Goal: Task Accomplishment & Management: Manage account settings

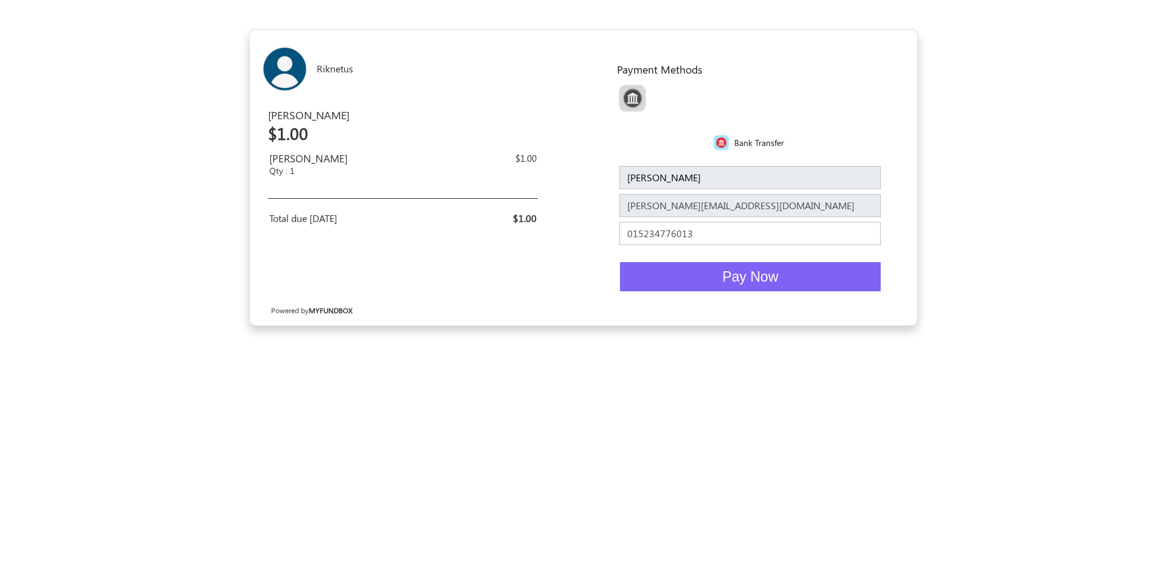
click at [711, 279] on button "Pay Now" at bounding box center [750, 277] width 261 height 30
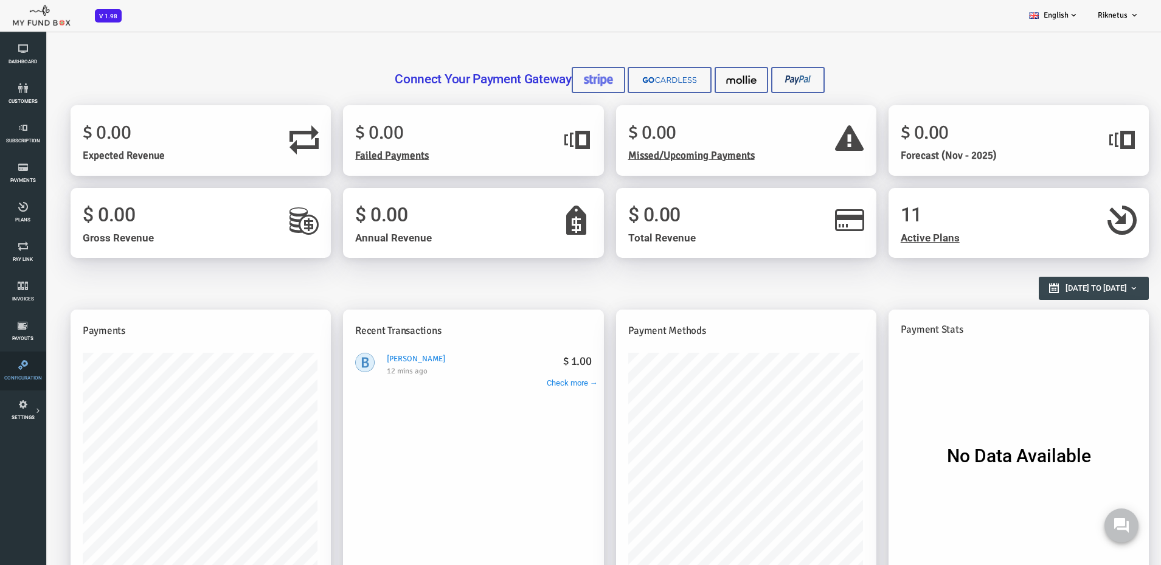
click at [21, 366] on icon at bounding box center [23, 365] width 38 height 10
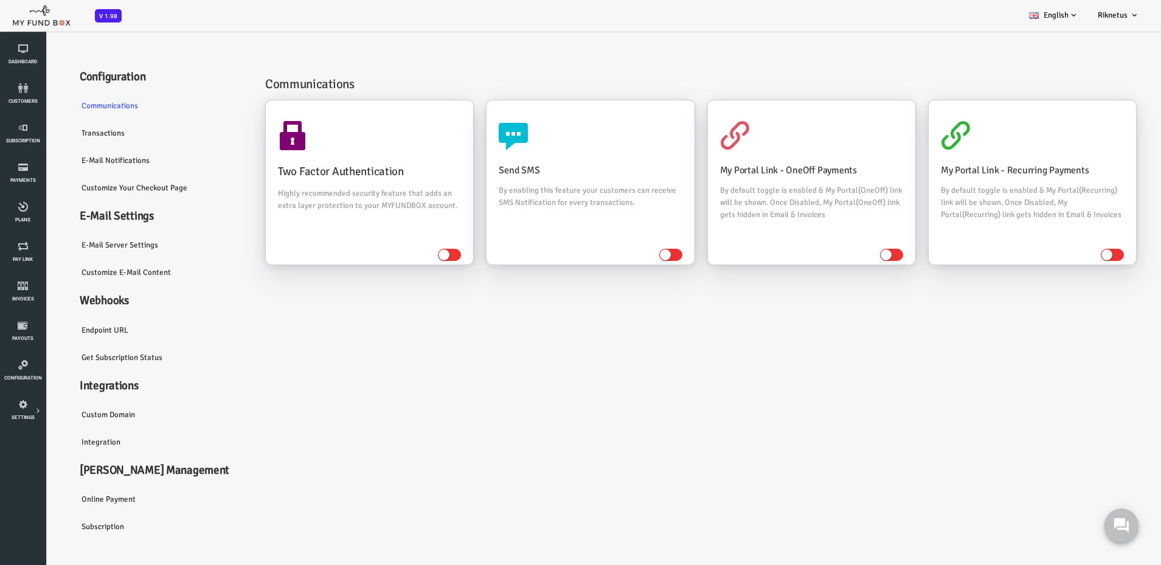
click at [61, 330] on link "Endpoint URL" at bounding box center [115, 330] width 182 height 28
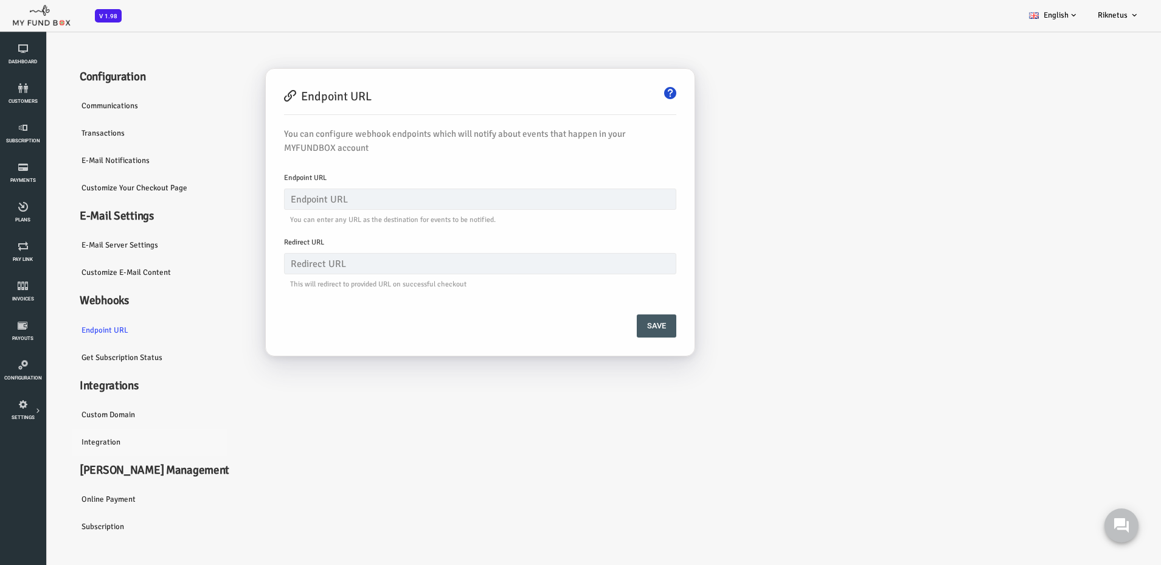
click at [52, 445] on link "Integration" at bounding box center [115, 442] width 182 height 28
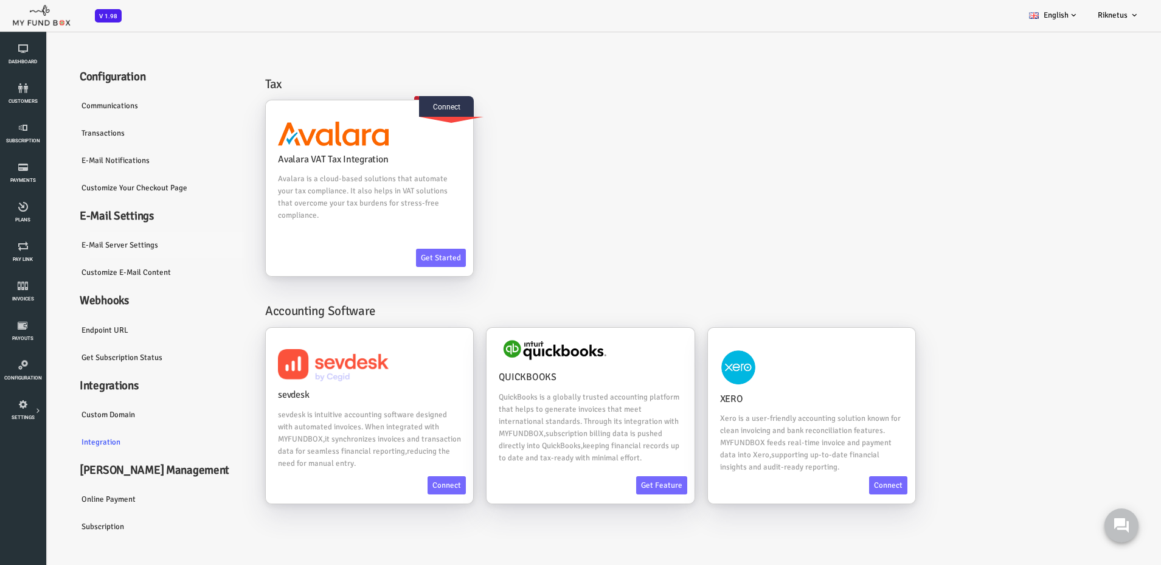
click at [71, 237] on link "E-Mail server settings" at bounding box center [115, 245] width 182 height 28
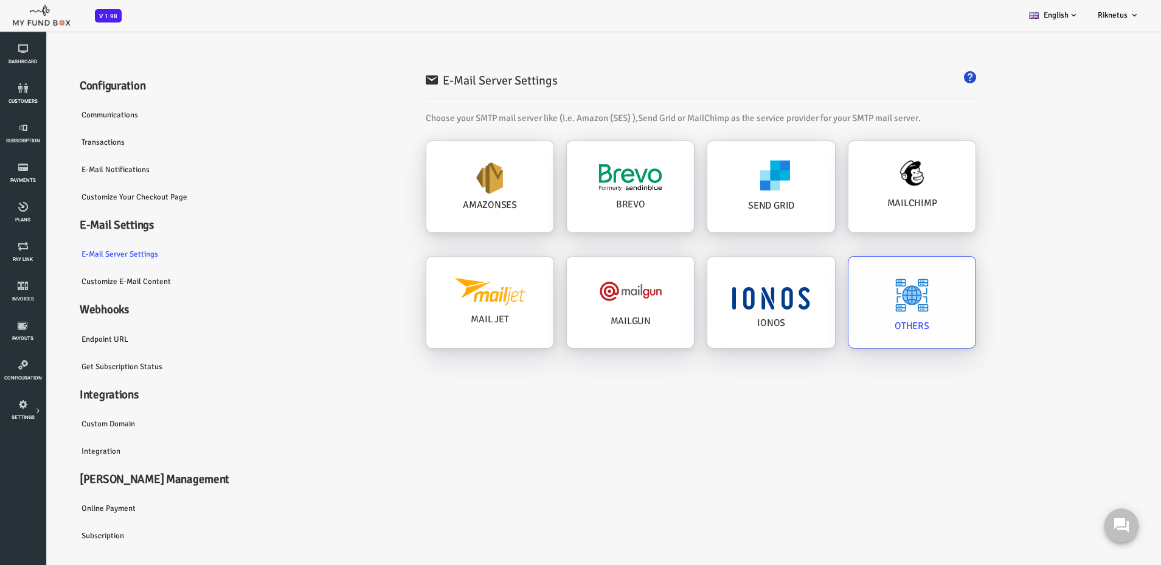
click at [838, 303] on div "OTHERS" at bounding box center [865, 302] width 127 height 91
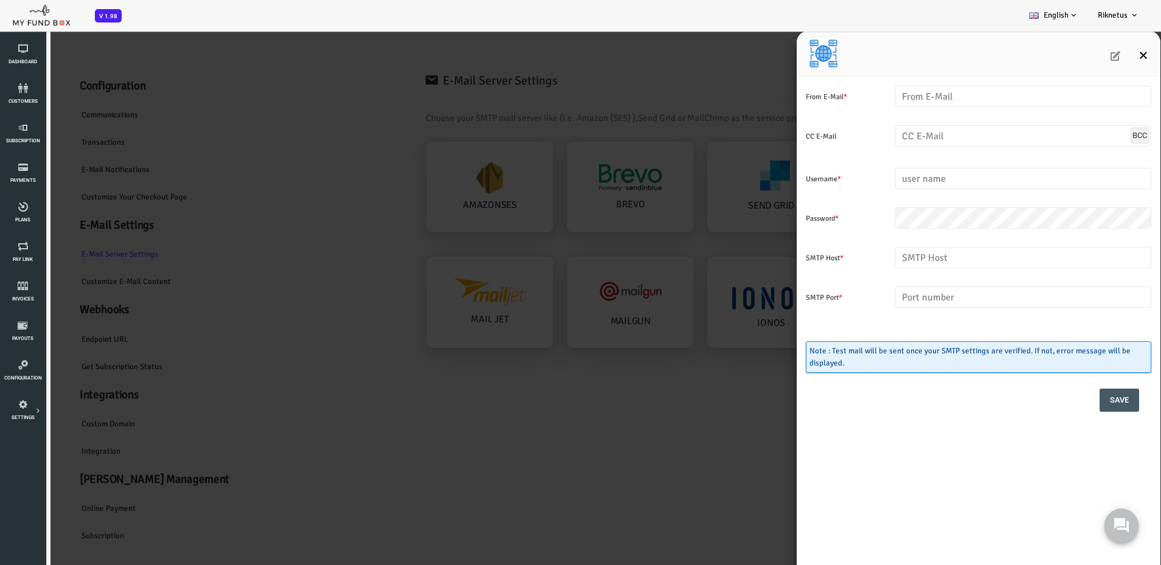
click at [1093, 54] on icon "Close" at bounding box center [1097, 55] width 10 height 10
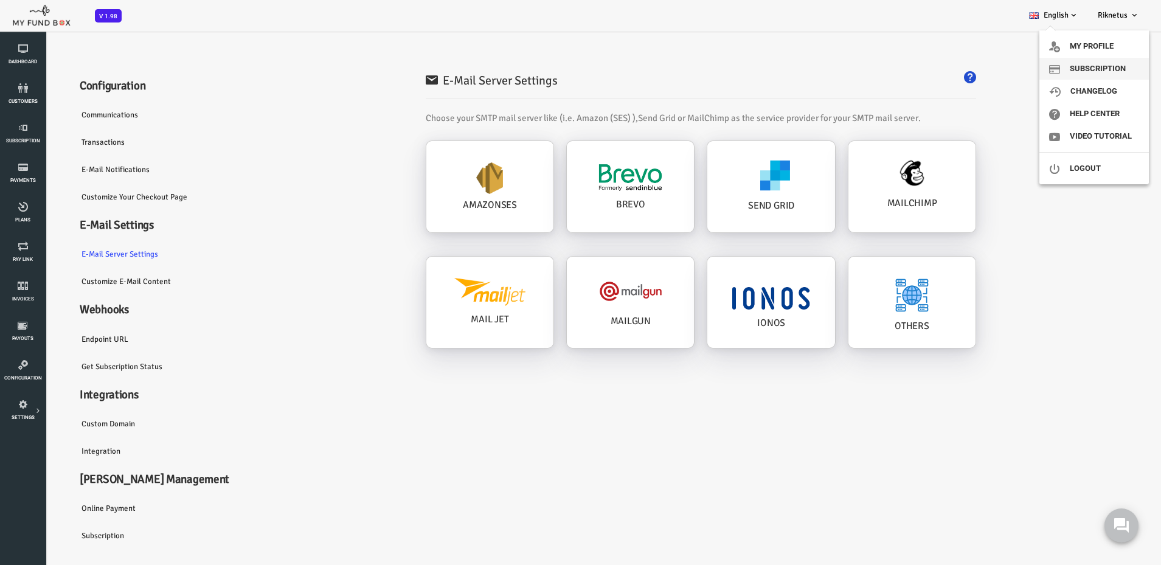
click at [1090, 63] on link "Subscription" at bounding box center [1093, 69] width 109 height 22
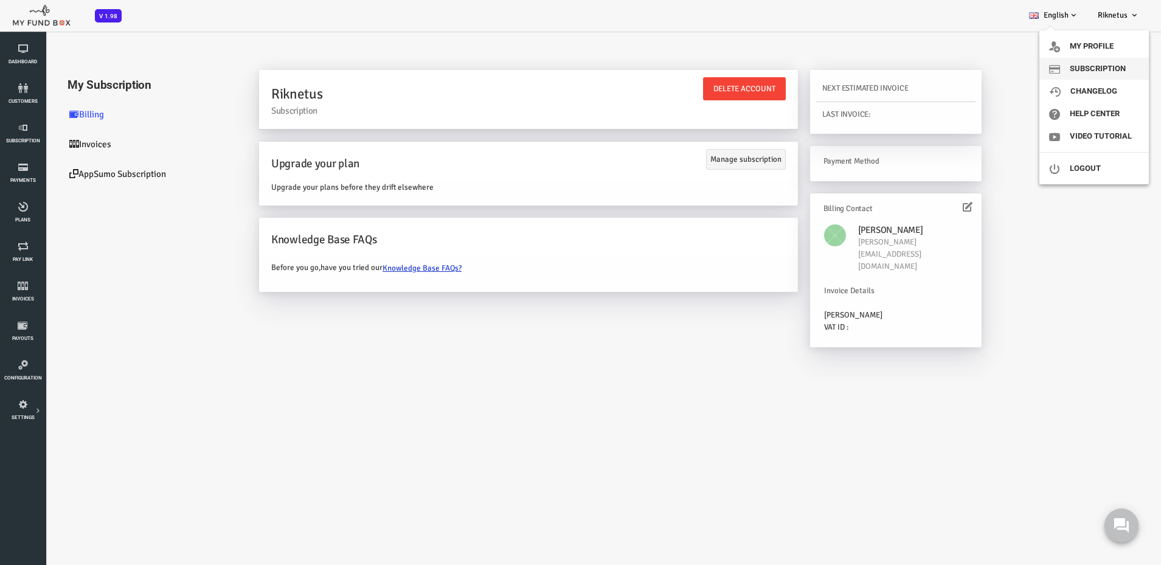
click at [1088, 72] on link "Subscription" at bounding box center [1093, 69] width 109 height 22
click at [919, 203] on icon at bounding box center [921, 207] width 10 height 10
click at [67, 177] on link "AppSumo Subscription" at bounding box center [103, 174] width 182 height 30
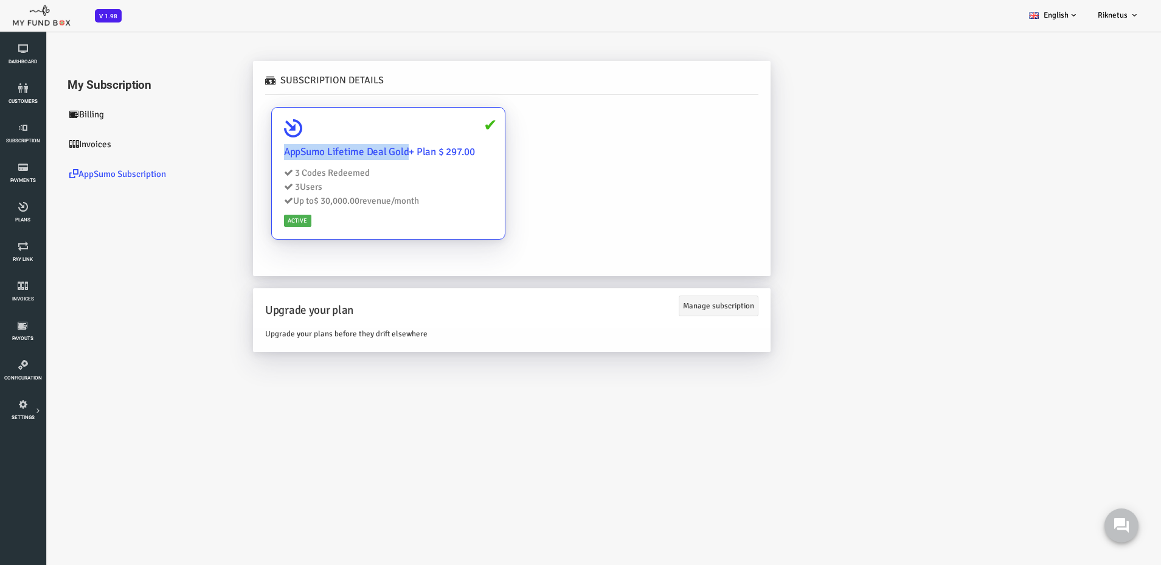
drag, startPoint x: 240, startPoint y: 153, endPoint x: 396, endPoint y: 155, distance: 156.3
click at [365, 153] on h4 "AppSumo Lifetime Deal Gold+ Plan $ 297.00" at bounding box center [342, 152] width 209 height 16
drag, startPoint x: 367, startPoint y: 151, endPoint x: 331, endPoint y: 171, distance: 41.6
click at [426, 152] on h4 "AppSumo Lifetime Deal Gold+ Plan $ 297.00" at bounding box center [342, 152] width 209 height 16
drag, startPoint x: 250, startPoint y: 172, endPoint x: 255, endPoint y: 176, distance: 6.5
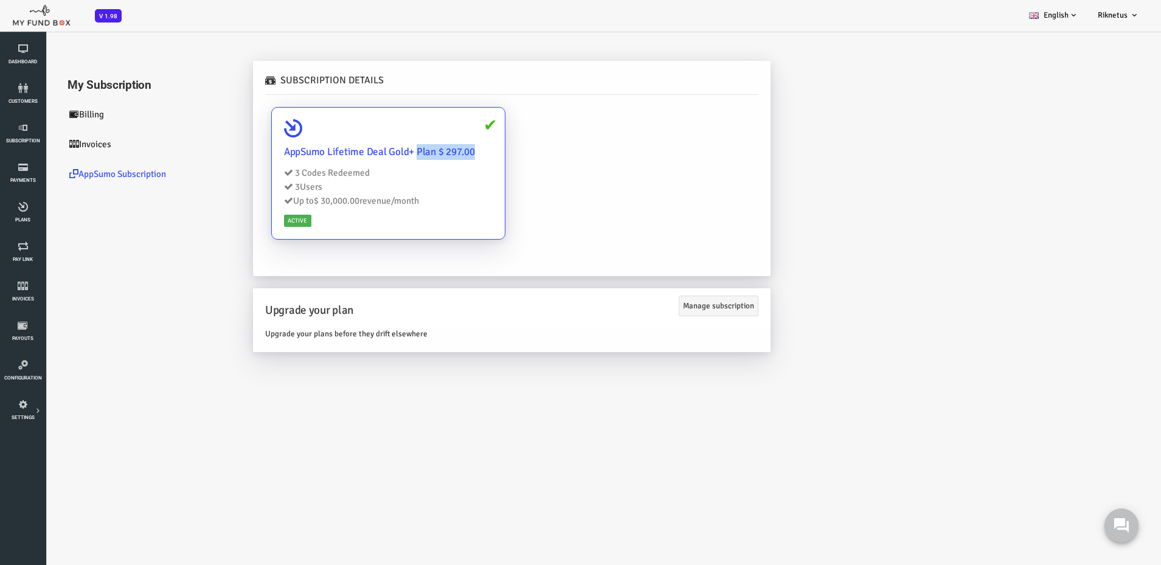
click at [255, 176] on li "3 Codes Redeemed" at bounding box center [342, 173] width 209 height 14
click at [250, 190] on span "3" at bounding box center [251, 186] width 5 height 11
drag, startPoint x: 287, startPoint y: 201, endPoint x: 408, endPoint y: 199, distance: 121.0
click at [408, 199] on li "Up to $ 30,000.00 revenue/month" at bounding box center [342, 201] width 209 height 14
click at [409, 192] on li "3 Users" at bounding box center [342, 187] width 209 height 14
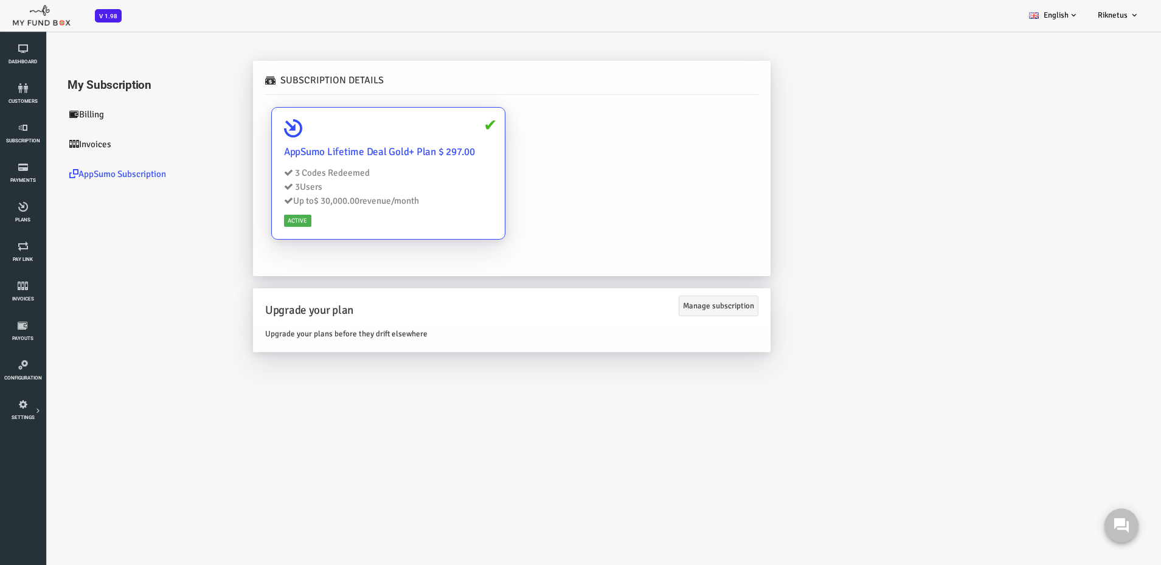
drag, startPoint x: 233, startPoint y: 152, endPoint x: 387, endPoint y: 201, distance: 160.7
click at [387, 201] on div "AppSumo Lifetime Deal Gold+ Plan $ 297.00 3 Codes Redeemed 3 Users Up to $ 30,0…" at bounding box center [342, 174] width 233 height 132
click at [680, 128] on fieldset "Subscription Details AppSumo Lifetime Deal Gold+ Plan $ 297.00 3 Codes Redeemed…" at bounding box center [465, 162] width 493 height 179
